Goal: Information Seeking & Learning: Learn about a topic

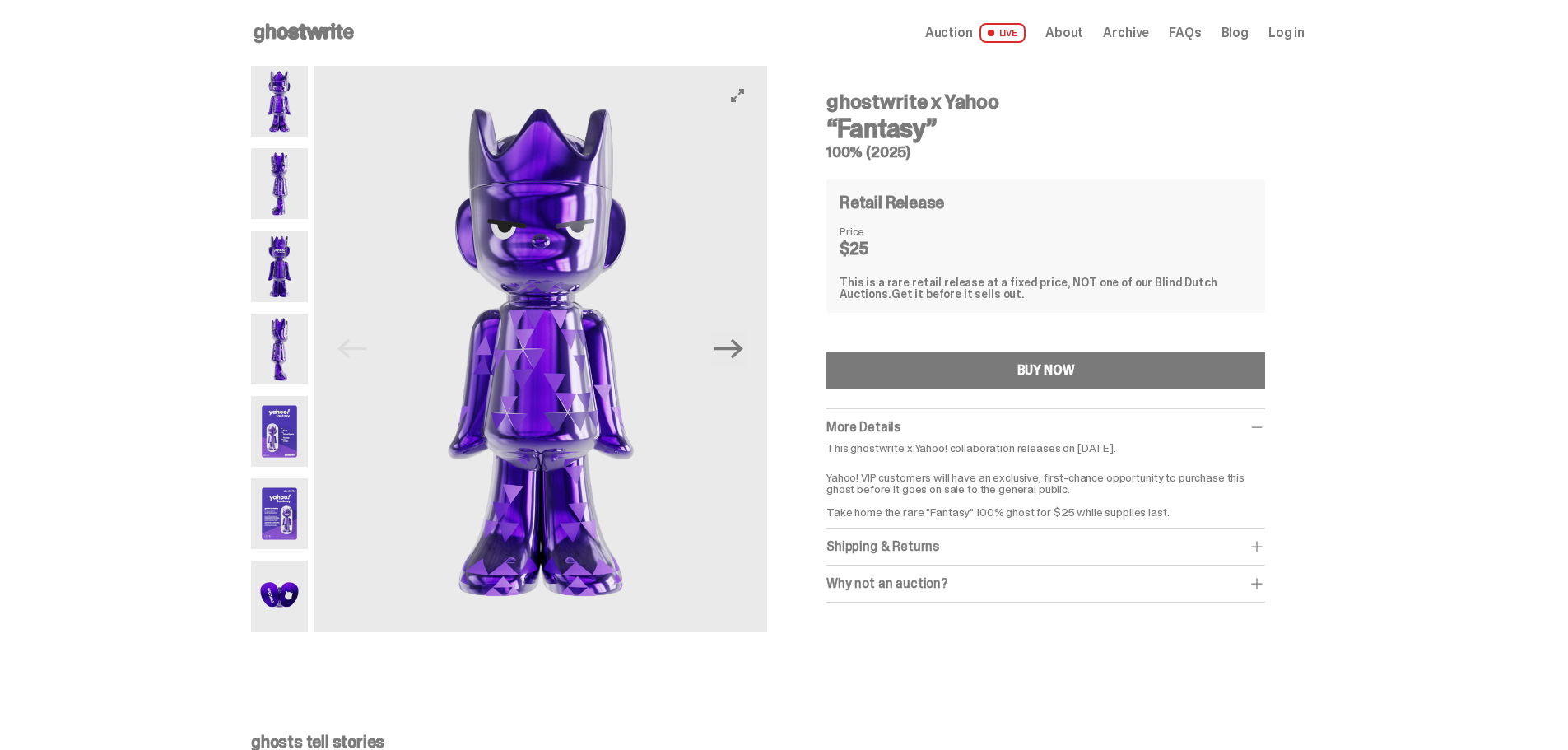
click at [304, 437] on img at bounding box center [280, 432] width 57 height 71
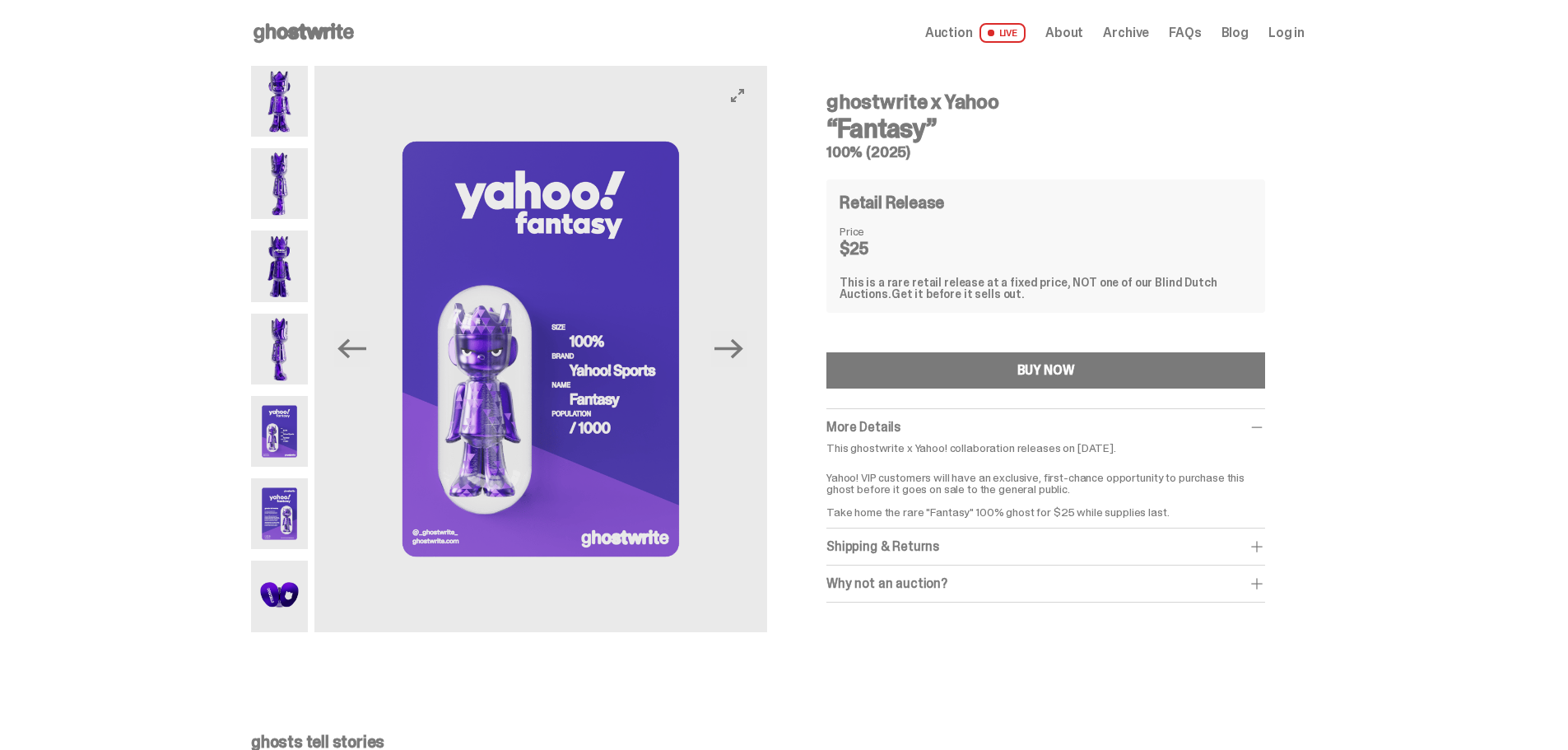
click at [267, 345] on img at bounding box center [280, 349] width 57 height 71
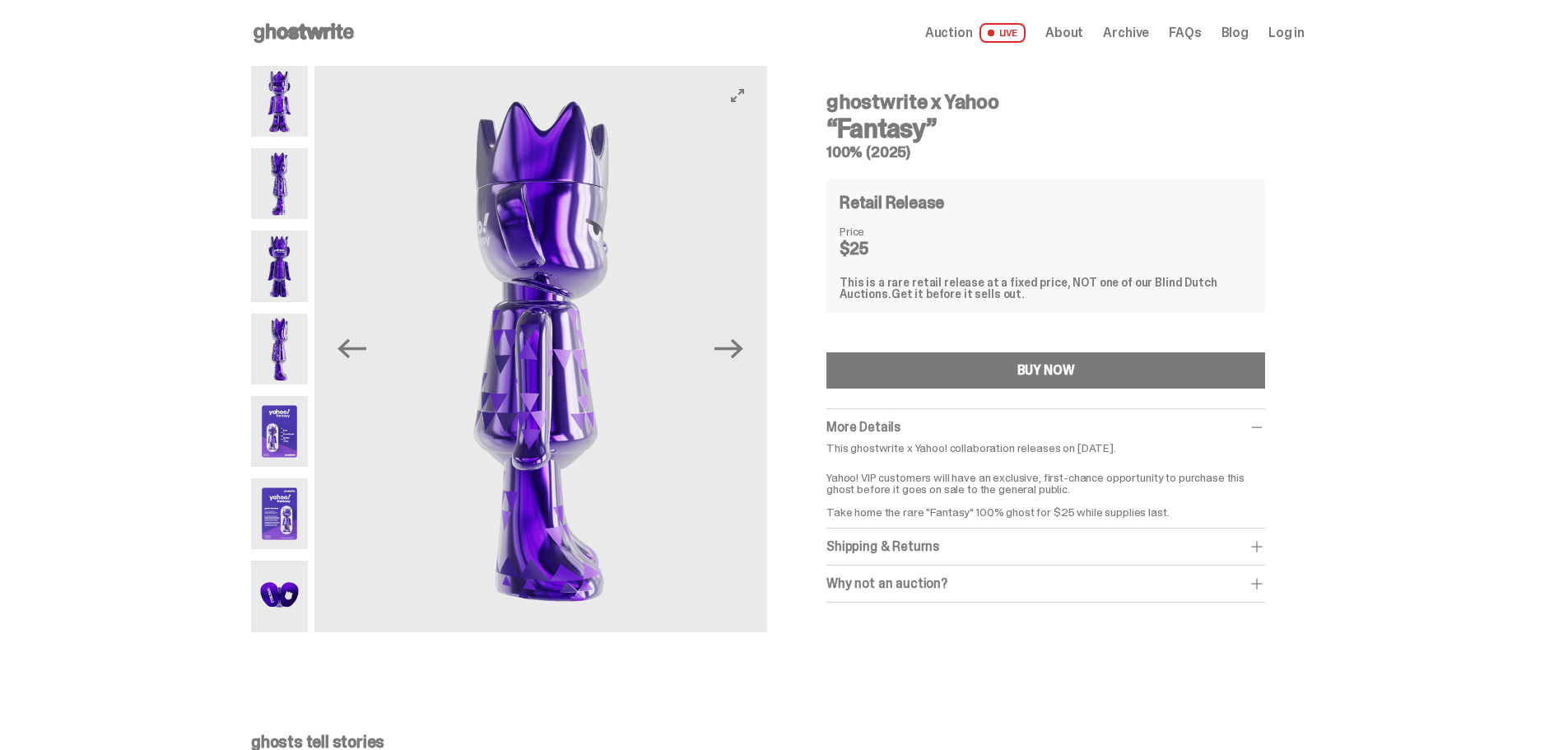
click at [279, 261] on img at bounding box center [280, 266] width 57 height 71
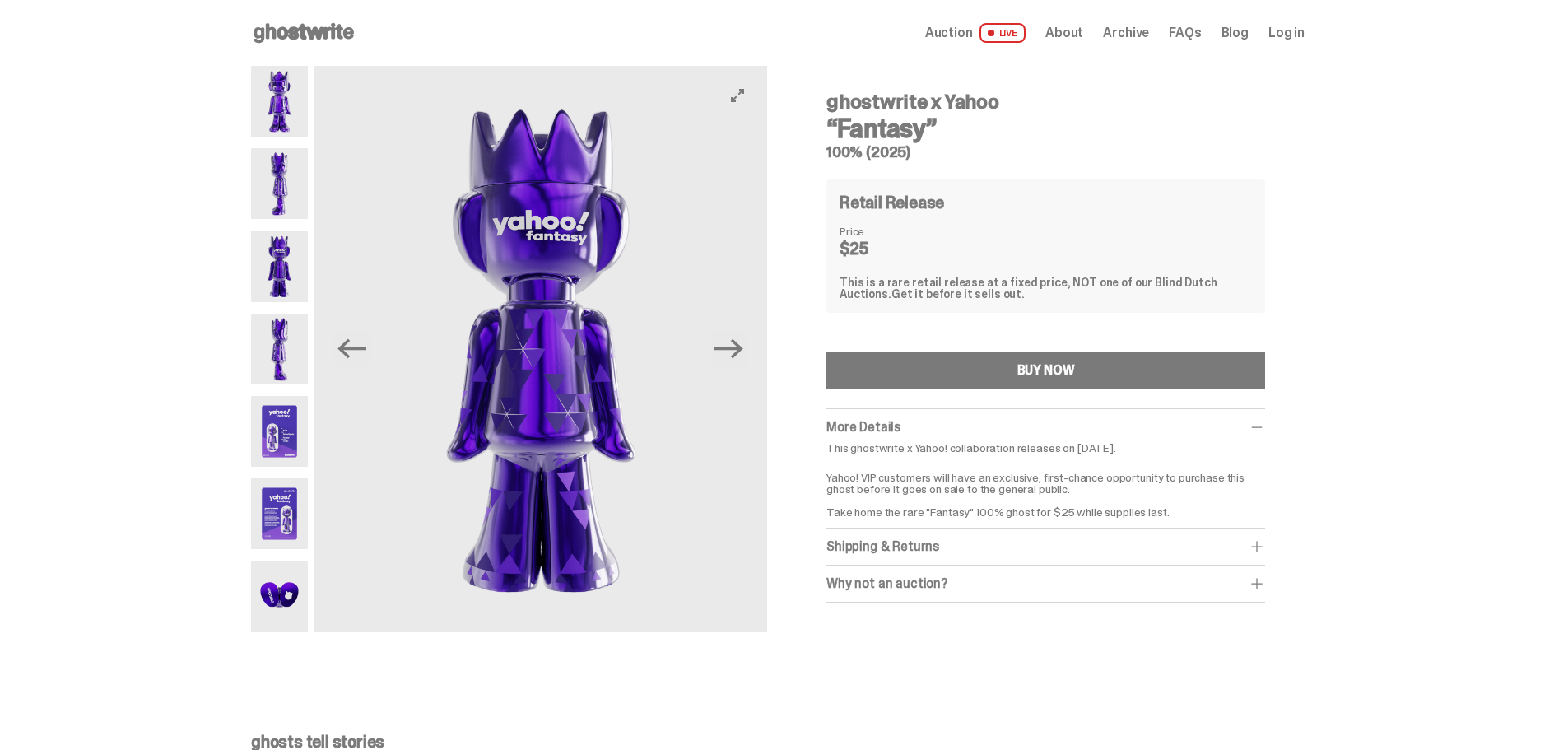
click at [293, 588] on img at bounding box center [280, 596] width 57 height 71
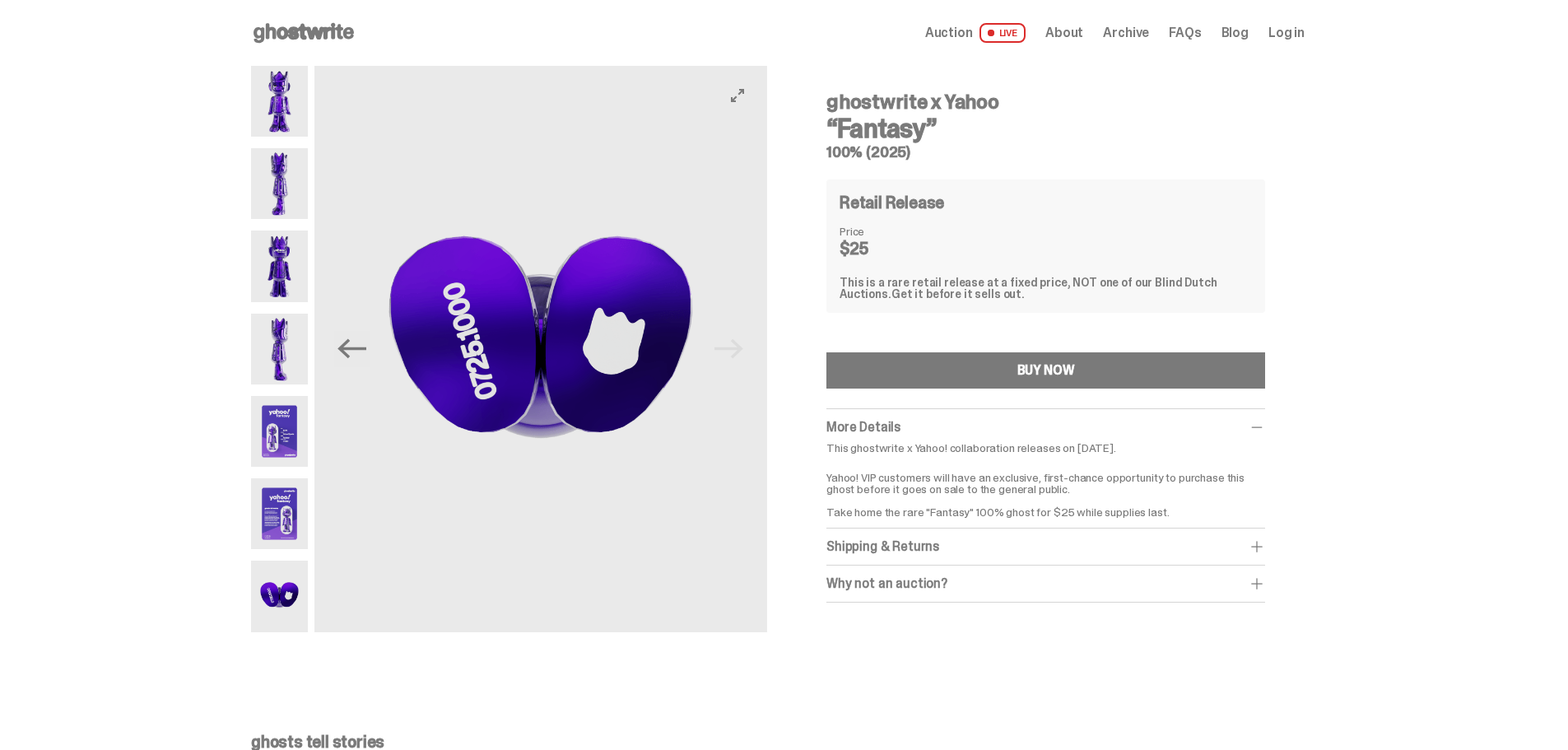
click at [293, 112] on img at bounding box center [280, 102] width 57 height 71
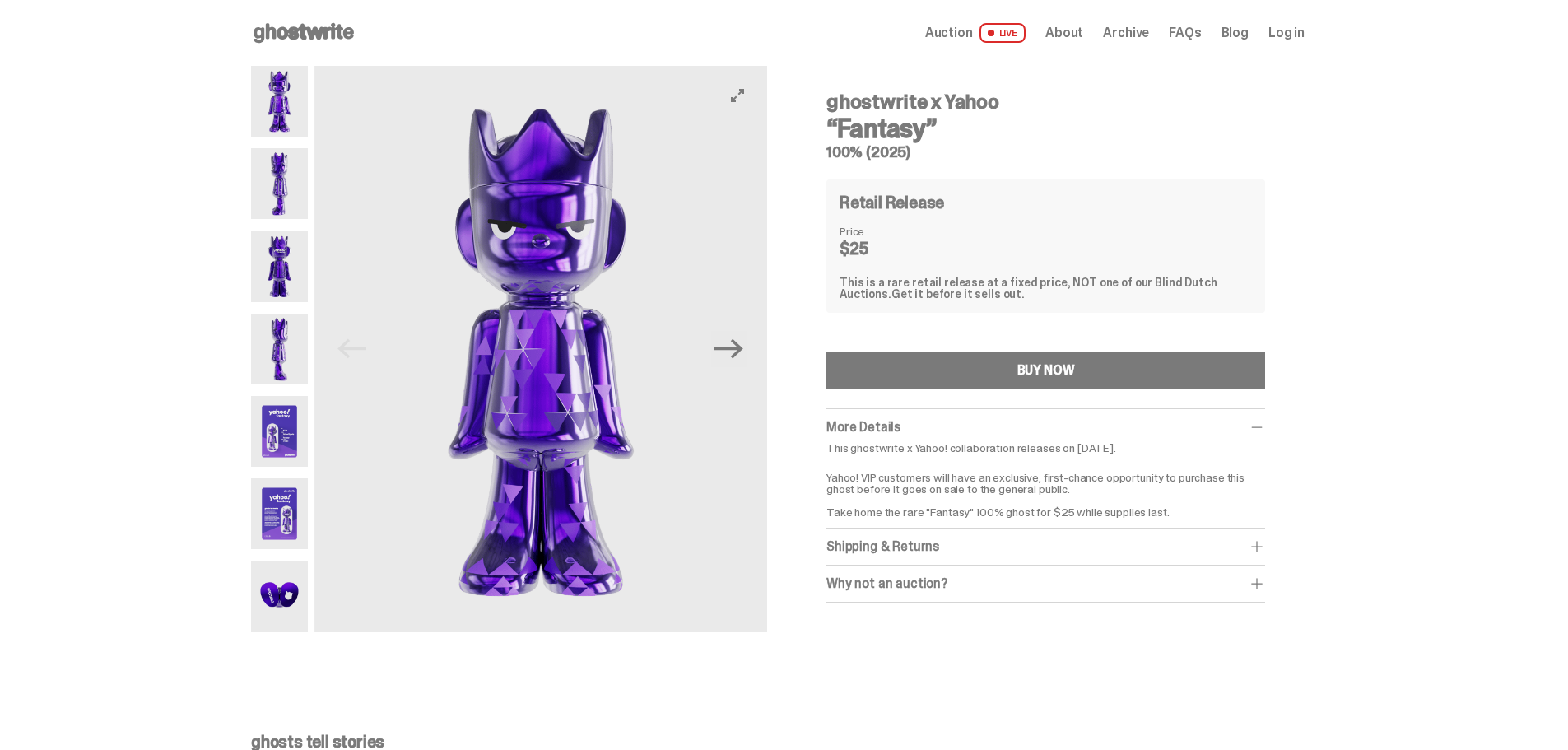
click at [953, 582] on div "Why not an auction?" at bounding box center [1045, 584] width 438 height 17
